Goal: Check status

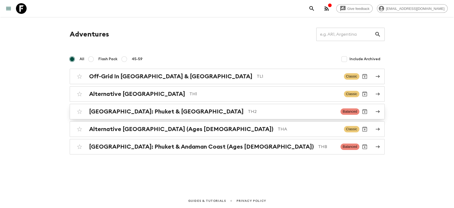
click at [127, 115] on div "[GEOGRAPHIC_DATA]: Phuket & Andaman Coast TH2 Balanced" at bounding box center [216, 111] width 285 height 11
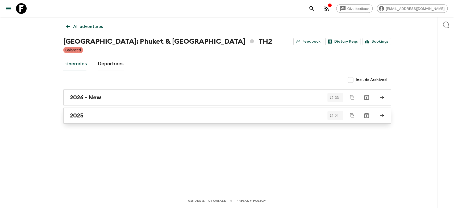
click at [111, 115] on div "2025" at bounding box center [222, 115] width 304 height 7
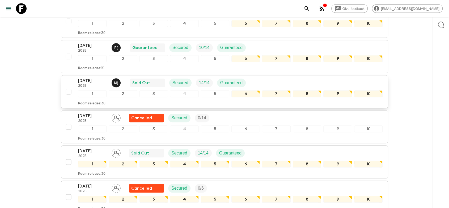
scroll to position [295, 0]
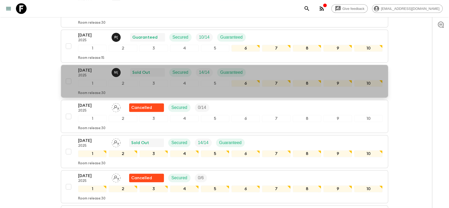
click at [291, 67] on div "[DATE] 2025 M ( Sold Out Secured 14 / 14 Guaranteed" at bounding box center [230, 72] width 305 height 11
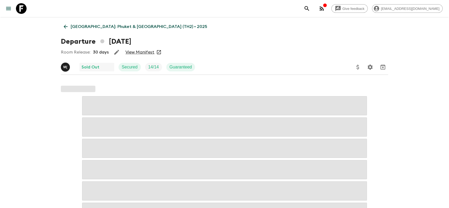
click at [145, 51] on link "View Manifest" at bounding box center [140, 51] width 29 height 5
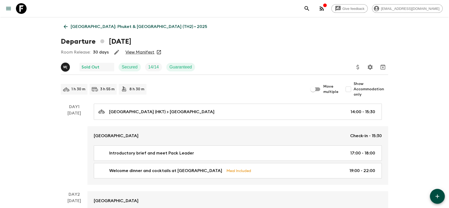
click at [237, 43] on div "Departure [DATE]" at bounding box center [225, 41] width 328 height 11
